Goal: Task Accomplishment & Management: Use online tool/utility

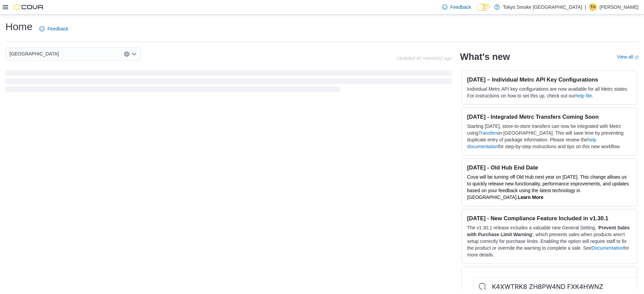
click at [3, 1] on div at bounding box center [23, 7] width 41 height 14
click at [4, 9] on icon at bounding box center [5, 7] width 5 height 4
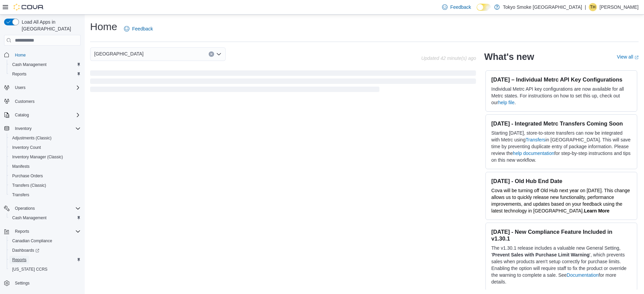
click at [19, 257] on span "Reports" at bounding box center [19, 259] width 14 height 5
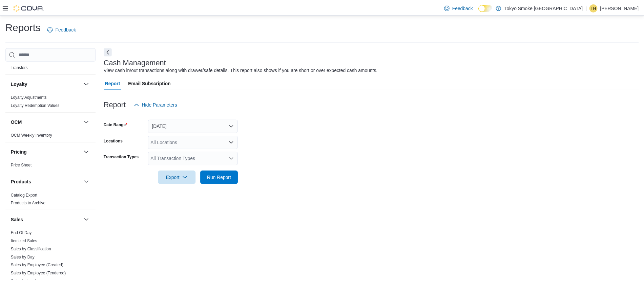
scroll to position [400, 0]
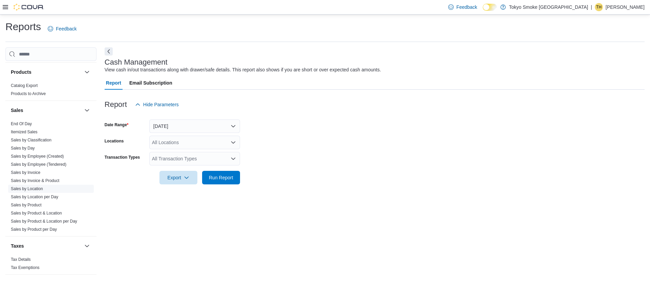
click at [30, 189] on link "Sales by Location" at bounding box center [27, 189] width 32 height 5
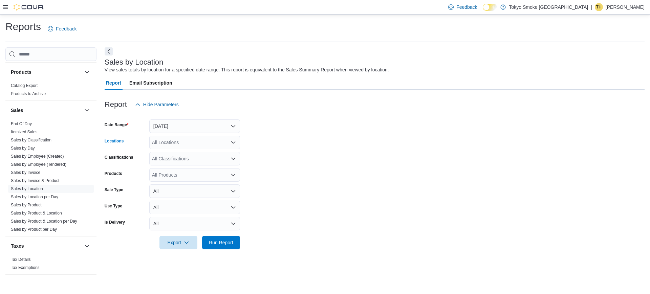
click at [172, 146] on div "All Locations" at bounding box center [194, 143] width 91 height 14
type input "*****"
click at [169, 151] on span "[GEOGRAPHIC_DATA]" at bounding box center [191, 154] width 49 height 7
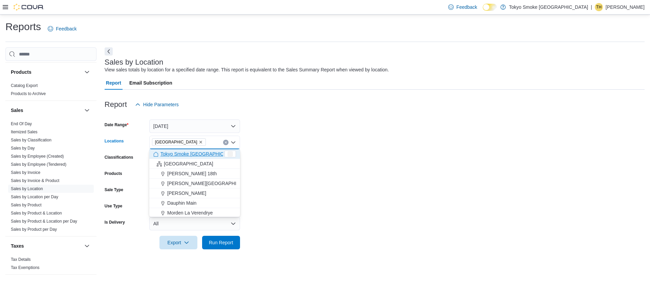
click at [380, 197] on form "Date Range [DATE] Locations [GEOGRAPHIC_DATA] Combo box. Selected. [GEOGRAPHIC_…" at bounding box center [375, 180] width 540 height 138
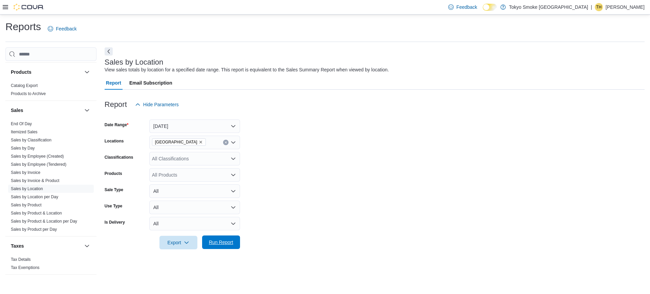
click at [227, 236] on div "Export Run Report" at bounding box center [172, 243] width 135 height 14
click at [230, 244] on span "Run Report" at bounding box center [221, 242] width 24 height 7
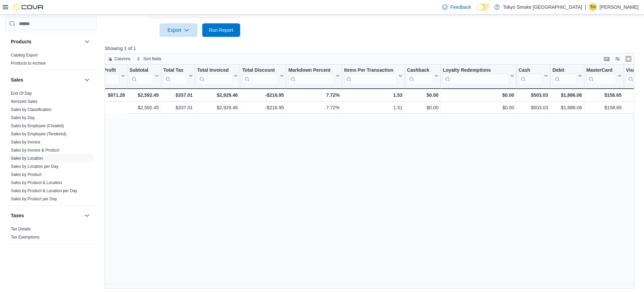
scroll to position [0, 562]
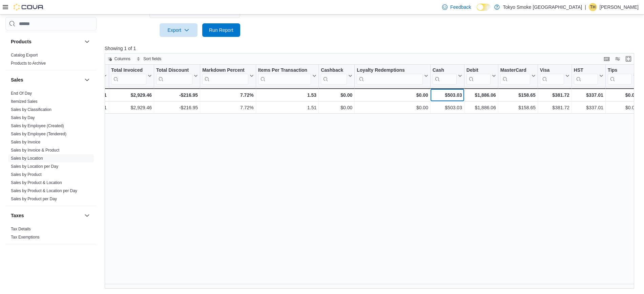
click at [451, 93] on div "$503.03" at bounding box center [446, 95] width 29 height 8
copy div "503.03"
